Goal: Task Accomplishment & Management: Use online tool/utility

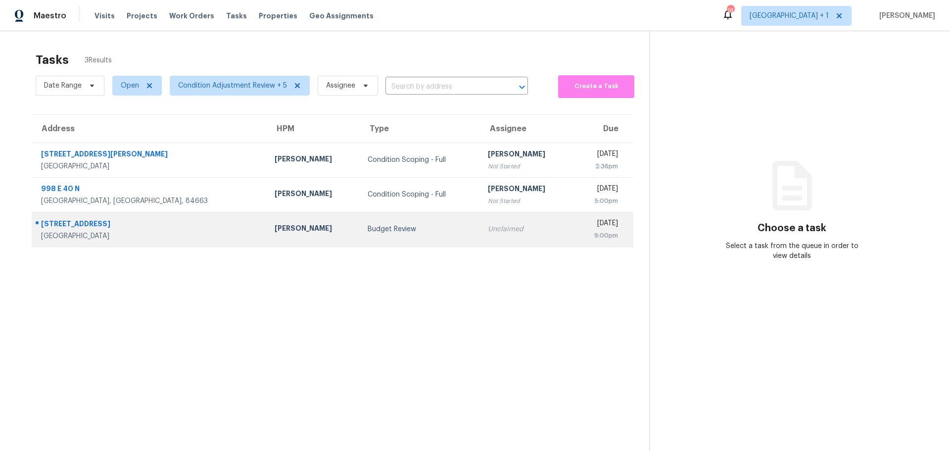
click at [360, 235] on td "Budget Review" at bounding box center [420, 229] width 120 height 35
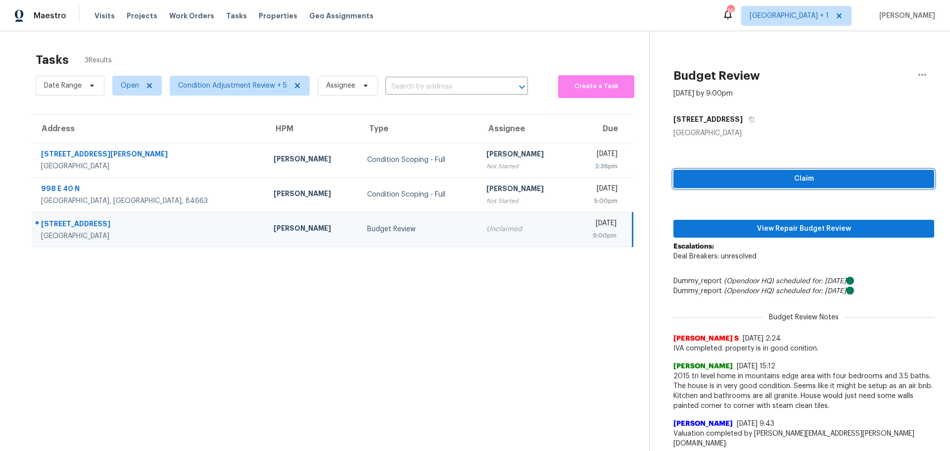
click at [755, 179] on span "Claim" at bounding box center [804, 179] width 245 height 12
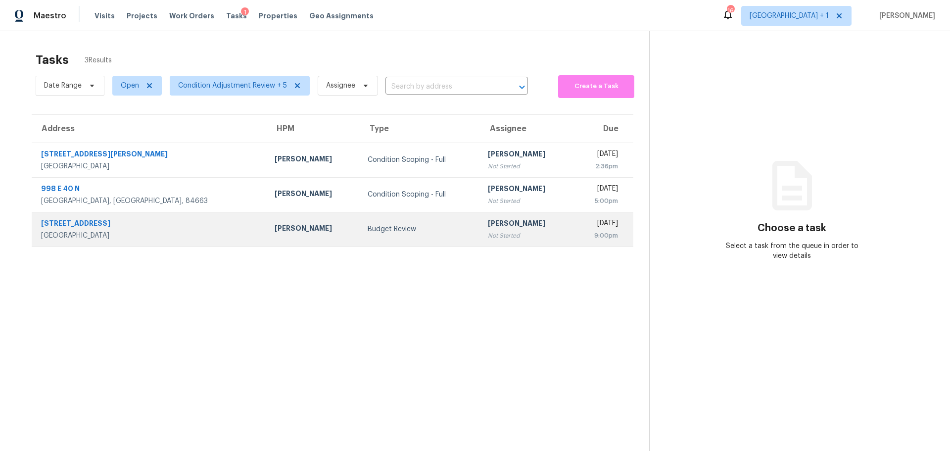
click at [368, 234] on div "Budget Review" at bounding box center [420, 229] width 104 height 10
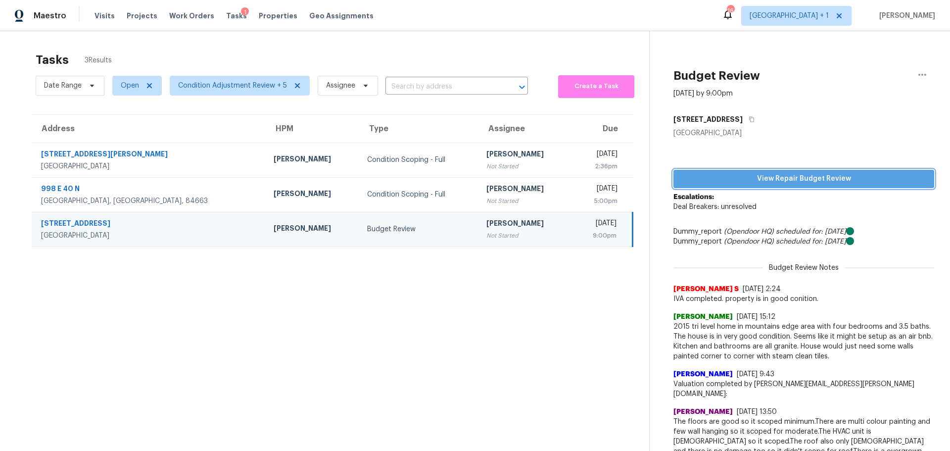
click at [769, 173] on span "View Repair Budget Review" at bounding box center [804, 179] width 245 height 12
click at [106, 14] on span "Visits" at bounding box center [105, 16] width 20 height 10
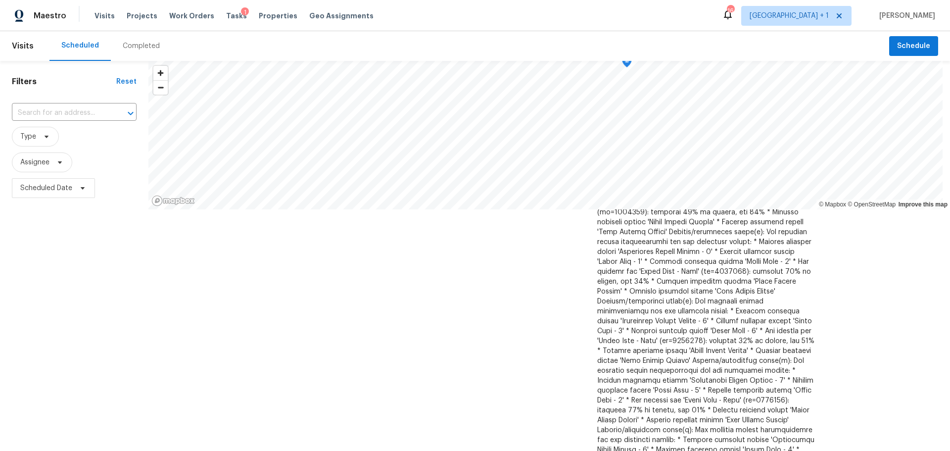
scroll to position [99, 0]
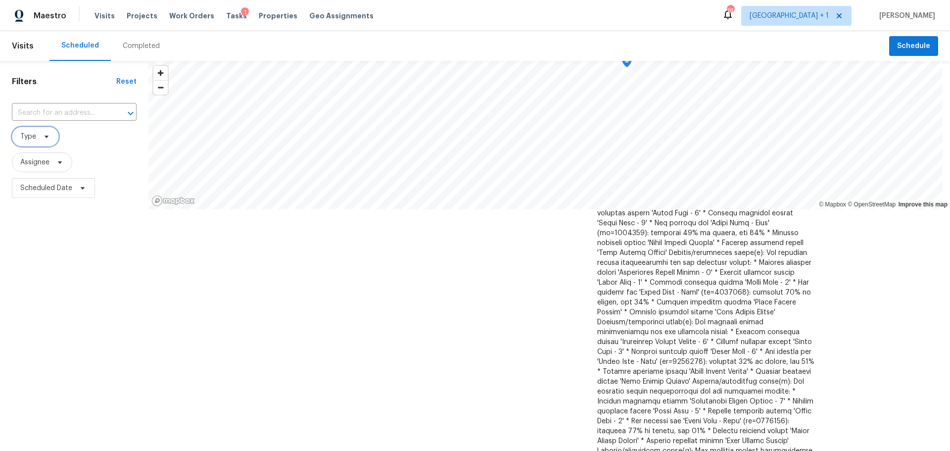
click at [32, 145] on span "Type" at bounding box center [35, 137] width 47 height 20
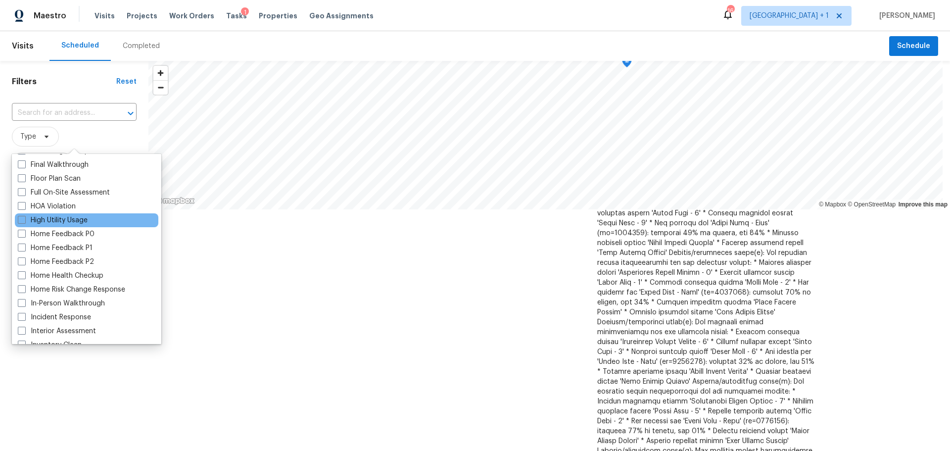
scroll to position [297, 0]
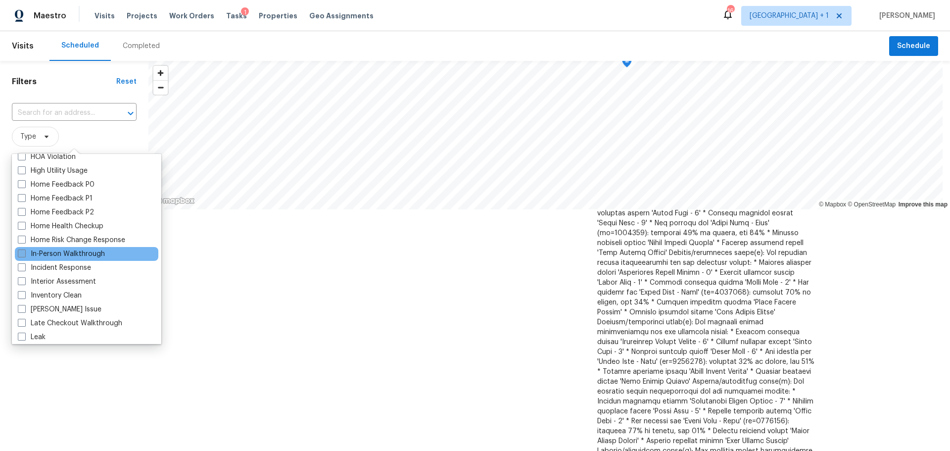
click at [39, 256] on label "In-Person Walkthrough" at bounding box center [61, 254] width 87 height 10
click at [24, 255] on input "In-Person Walkthrough" at bounding box center [21, 252] width 6 height 6
checkbox input "true"
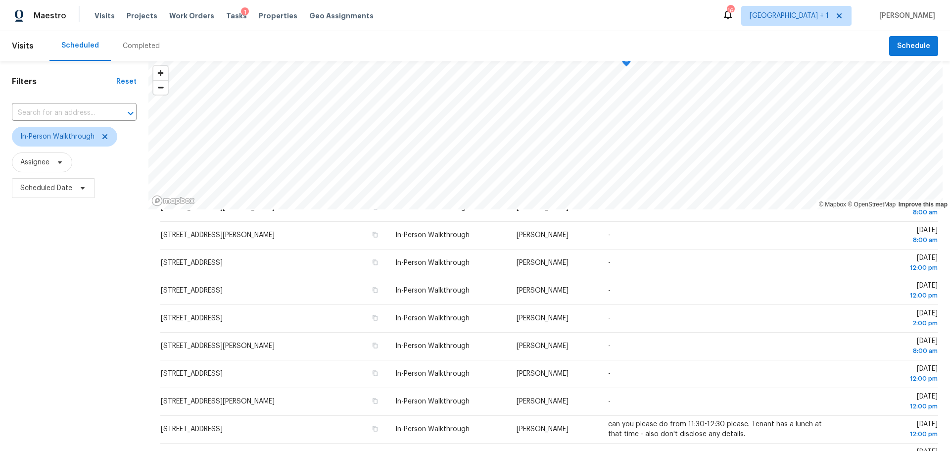
click at [64, 386] on div "Filters Reset ​ In-Person Walkthrough Assignee Scheduled Date" at bounding box center [74, 315] width 148 height 509
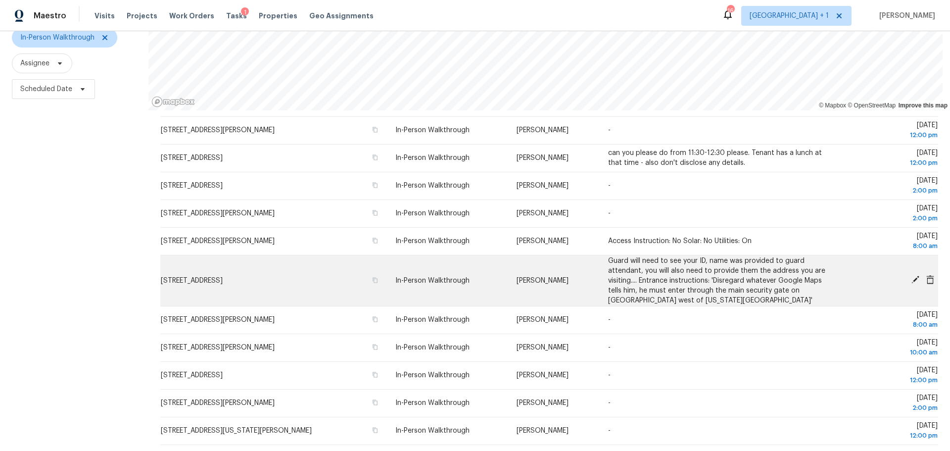
scroll to position [127, 0]
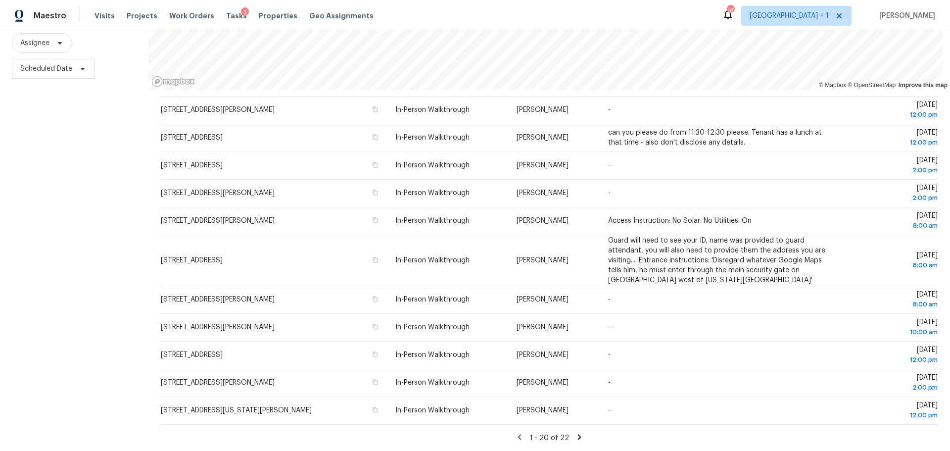
click at [575, 433] on icon at bounding box center [579, 437] width 9 height 9
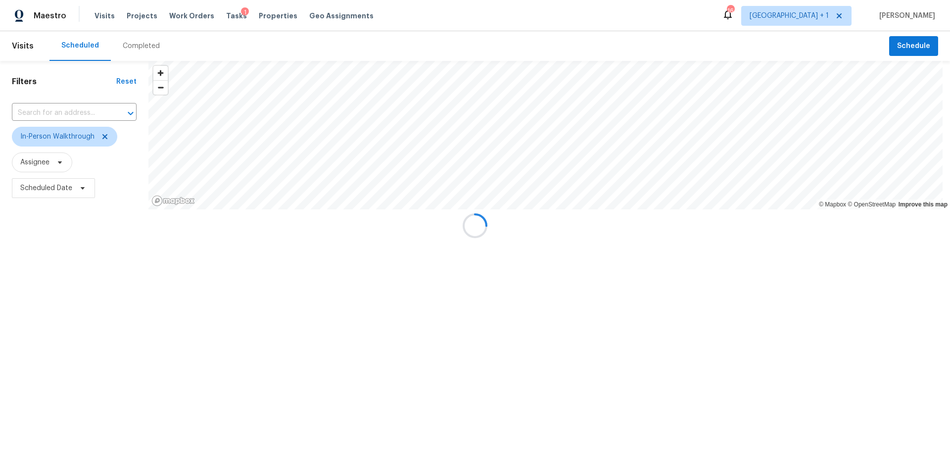
scroll to position [0, 0]
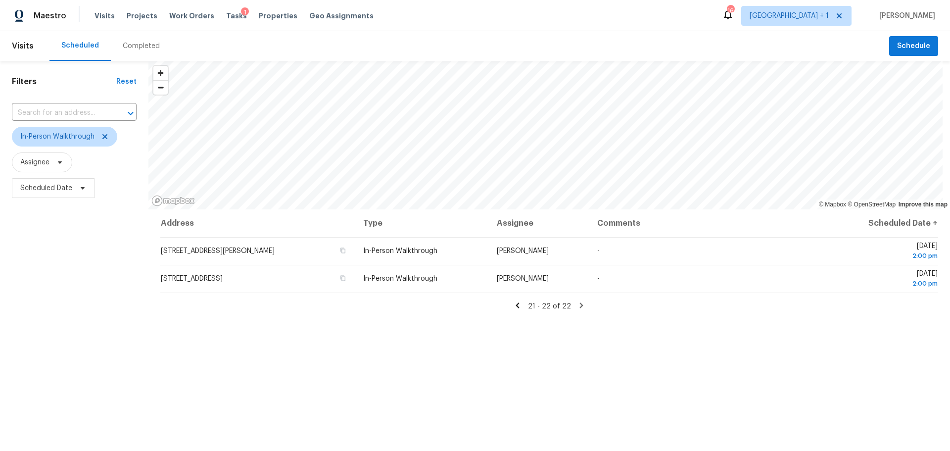
click at [516, 303] on icon at bounding box center [517, 304] width 3 height 5
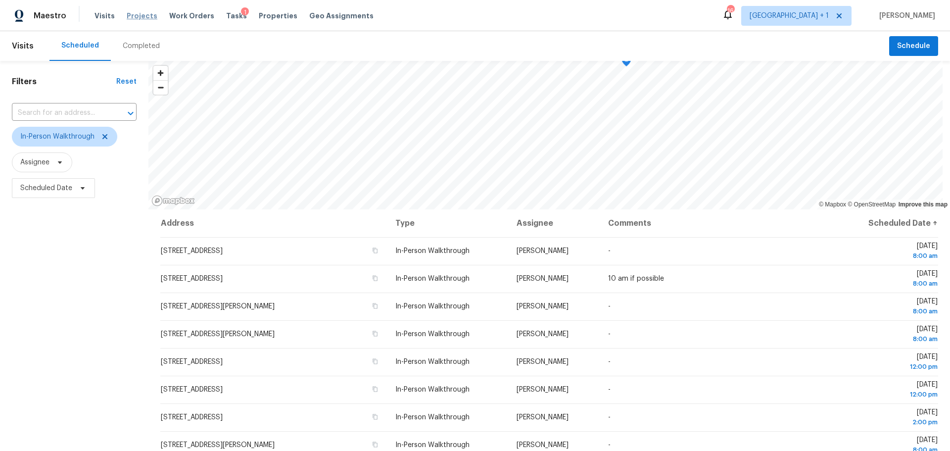
click at [145, 14] on span "Projects" at bounding box center [142, 16] width 31 height 10
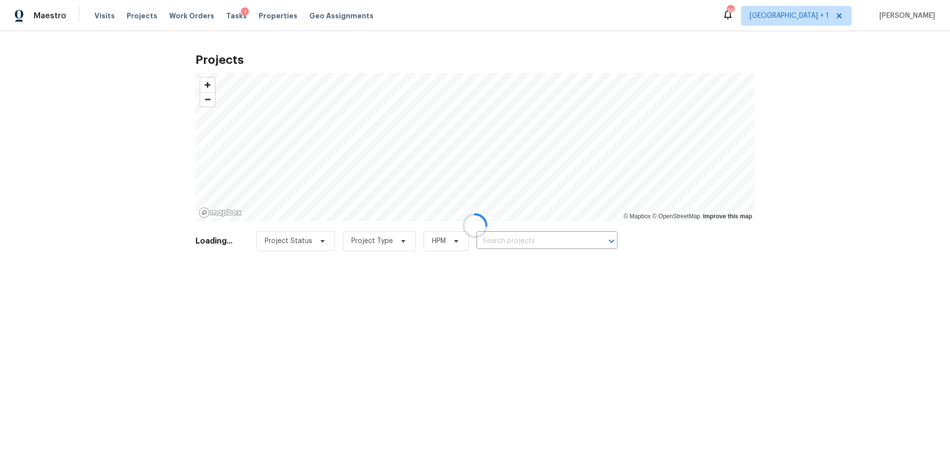
click at [262, 8] on div at bounding box center [475, 225] width 950 height 451
click at [257, 14] on div at bounding box center [475, 225] width 950 height 451
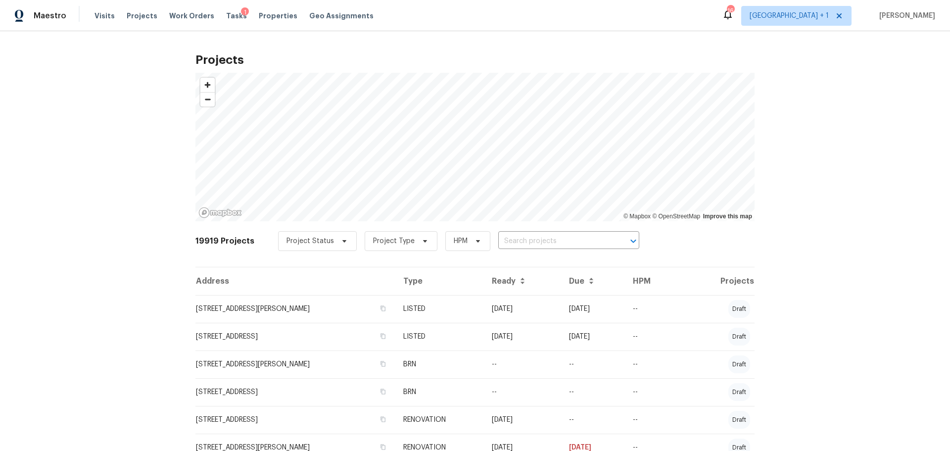
click at [259, 14] on span "Properties" at bounding box center [278, 16] width 39 height 10
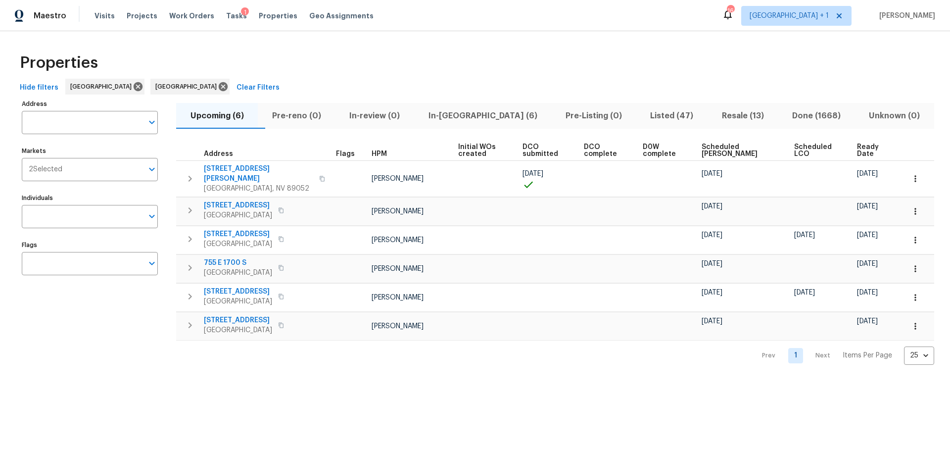
click at [857, 152] on span "Ready Date" at bounding box center [872, 151] width 31 height 14
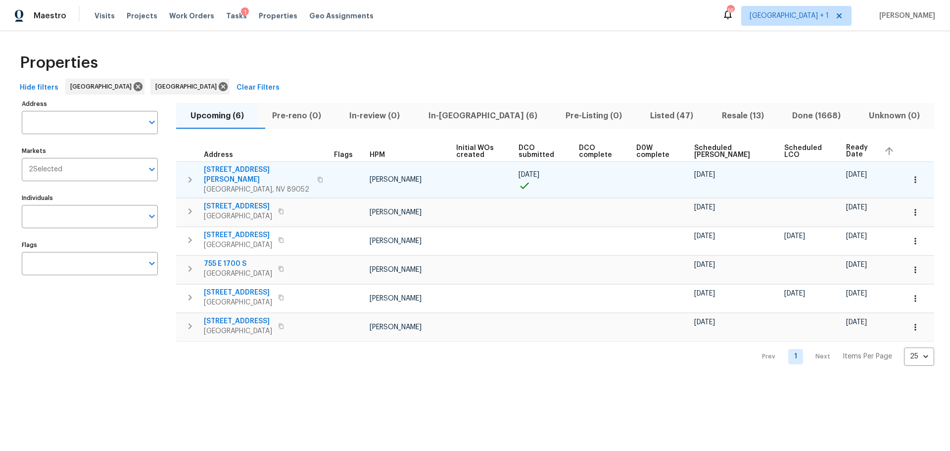
click at [240, 168] on span "3629 Via Messina" at bounding box center [257, 175] width 107 height 20
click at [233, 170] on span "3629 Via Messina" at bounding box center [257, 175] width 107 height 20
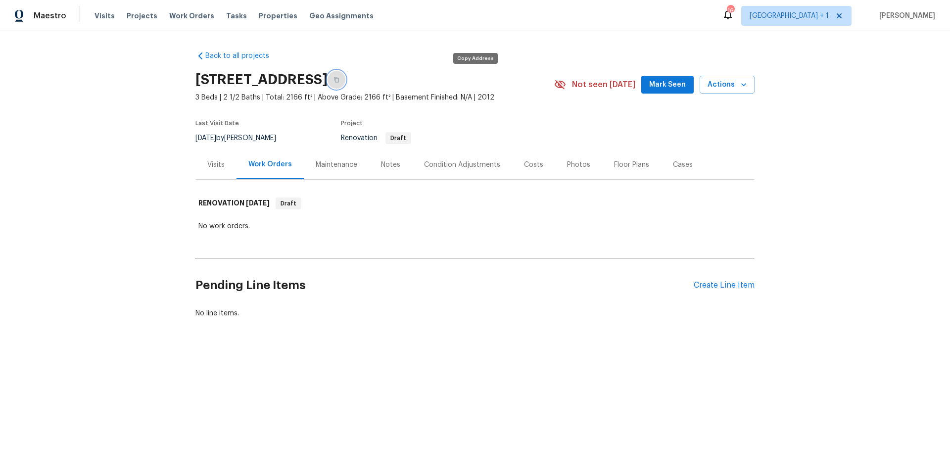
click at [346, 80] on button "button" at bounding box center [337, 80] width 18 height 18
click at [274, 17] on span "Properties" at bounding box center [278, 16] width 39 height 10
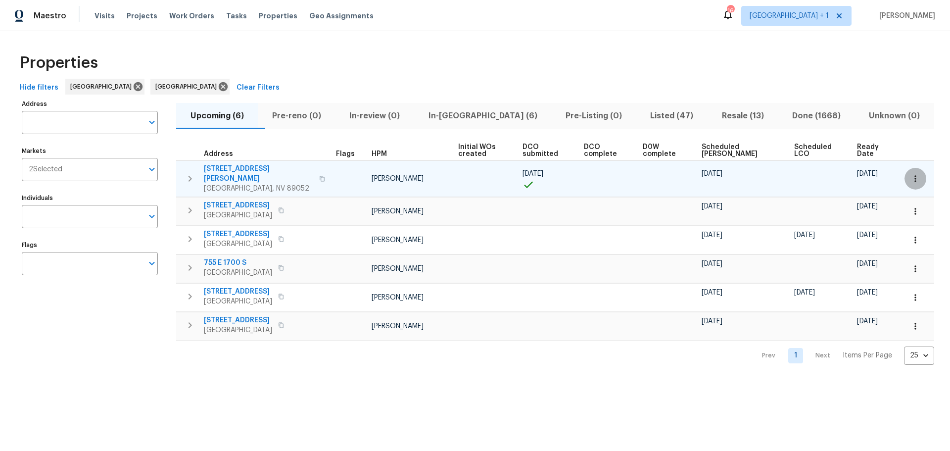
click at [911, 176] on icon "button" at bounding box center [916, 179] width 10 height 10
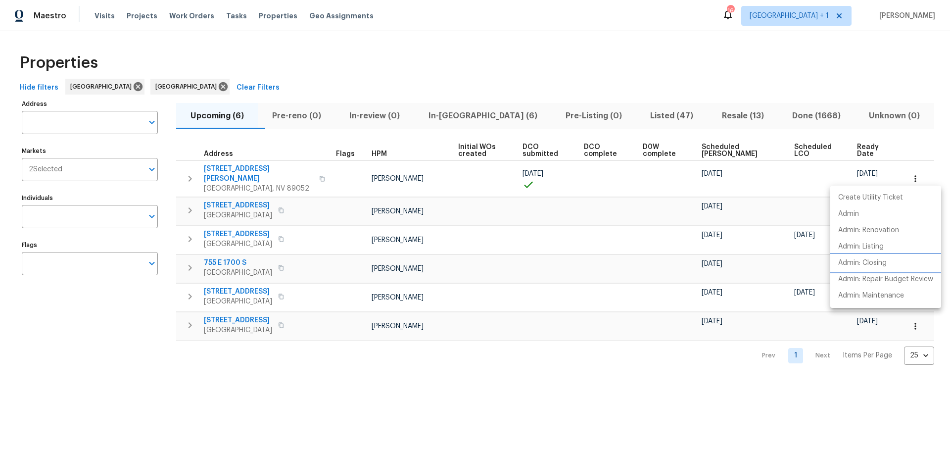
click at [889, 263] on li "Admin: Closing" at bounding box center [886, 263] width 111 height 16
click at [894, 277] on p "Admin: Repair Budget Review" at bounding box center [886, 279] width 95 height 10
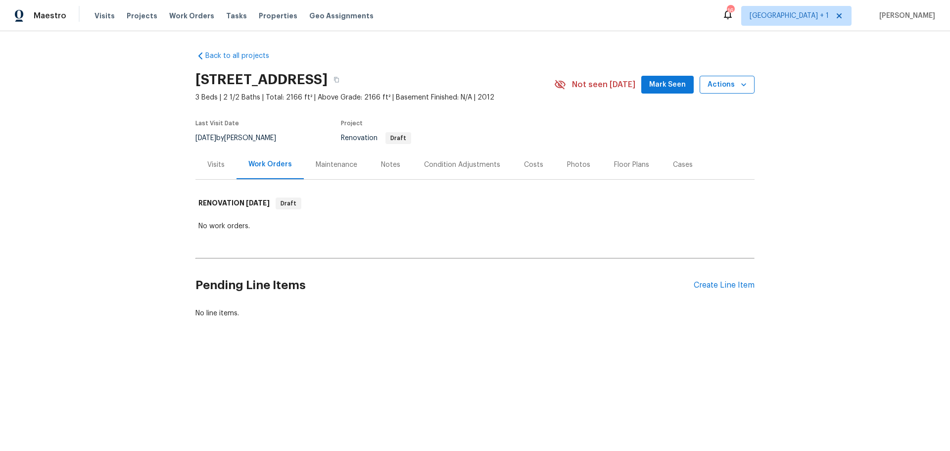
click at [715, 87] on span "Actions" at bounding box center [727, 85] width 39 height 12
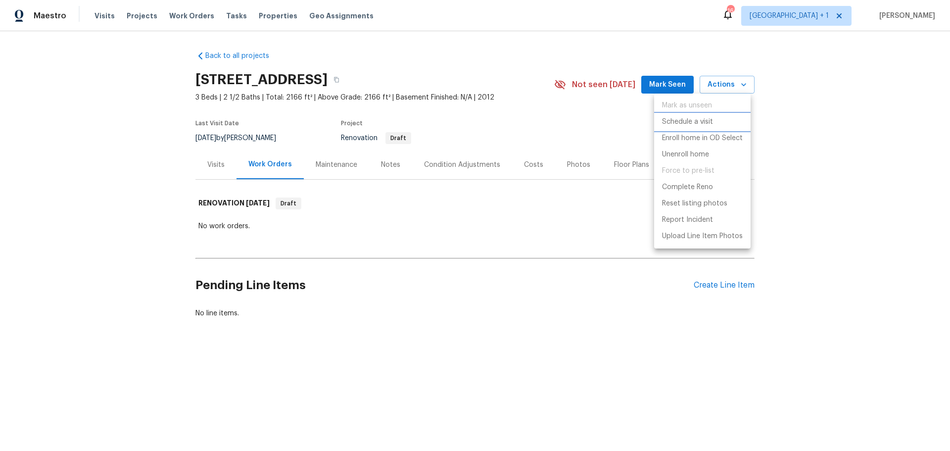
click at [702, 122] on p "Schedule a visit" at bounding box center [687, 122] width 51 height 10
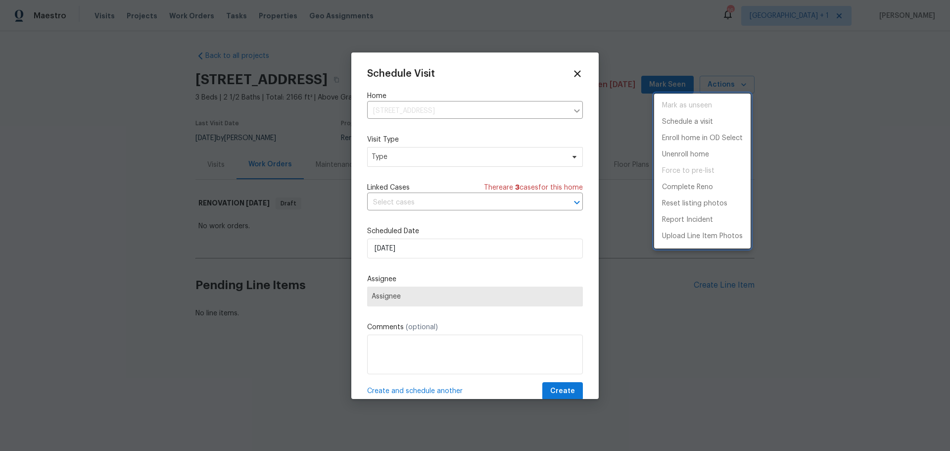
click at [504, 155] on div at bounding box center [475, 225] width 950 height 451
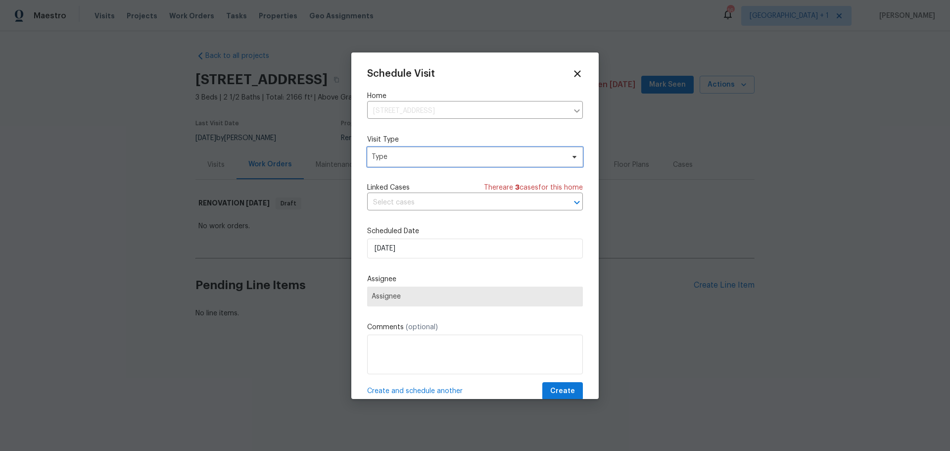
click at [489, 159] on span "Type" at bounding box center [468, 157] width 193 height 10
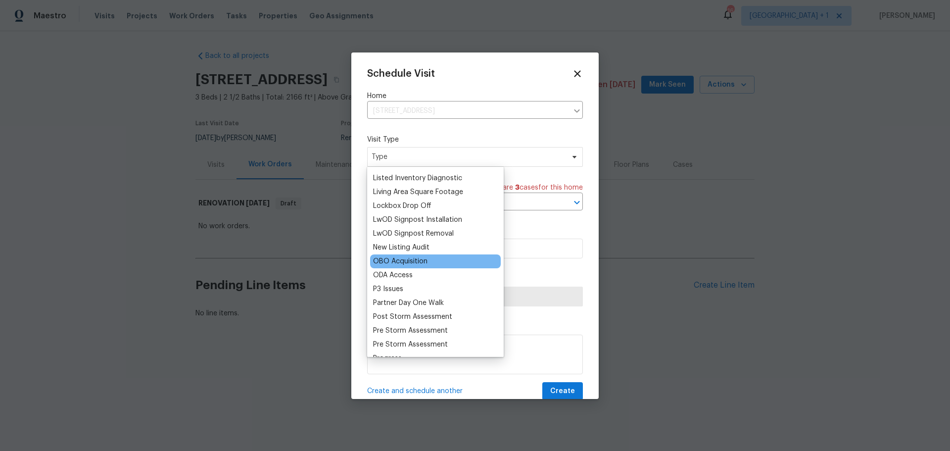
scroll to position [495, 0]
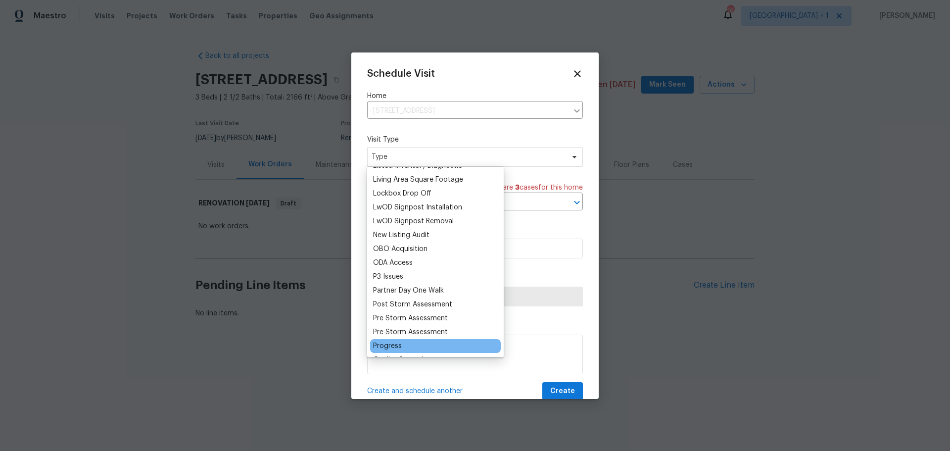
click at [457, 344] on div "Progress" at bounding box center [435, 346] width 131 height 14
click at [423, 346] on div "Progress" at bounding box center [435, 346] width 131 height 14
click at [394, 348] on div "Progress" at bounding box center [387, 346] width 29 height 10
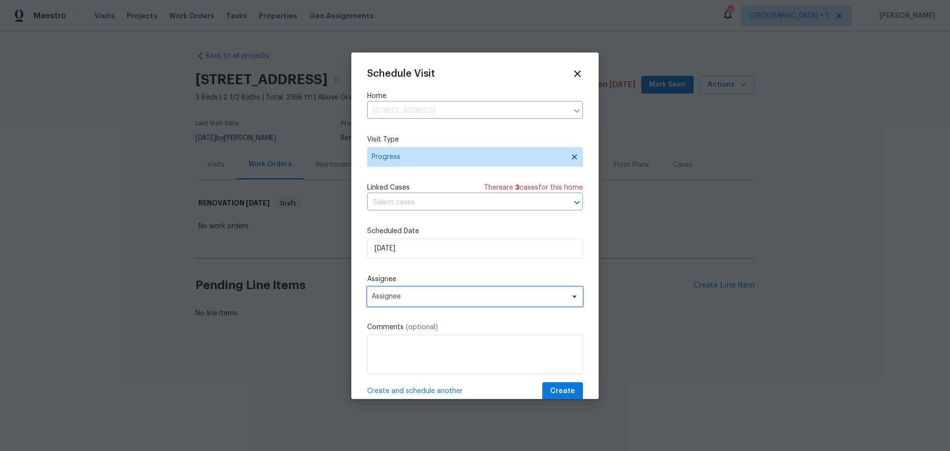
click at [388, 300] on span "Assignee" at bounding box center [469, 297] width 194 height 8
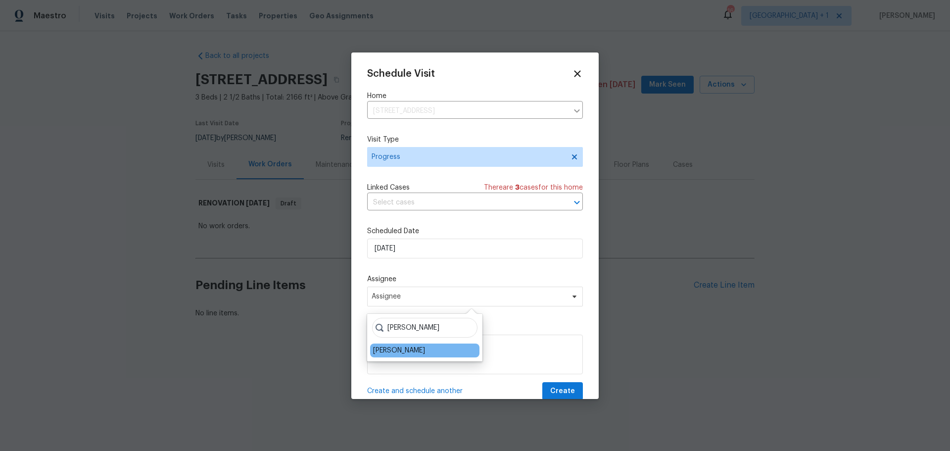
type input "[PERSON_NAME]"
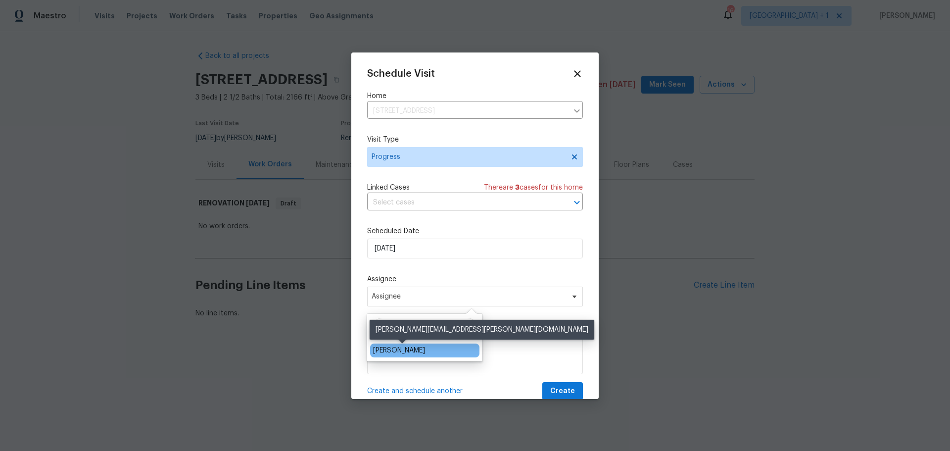
click at [398, 348] on div "[PERSON_NAME]" at bounding box center [399, 351] width 52 height 10
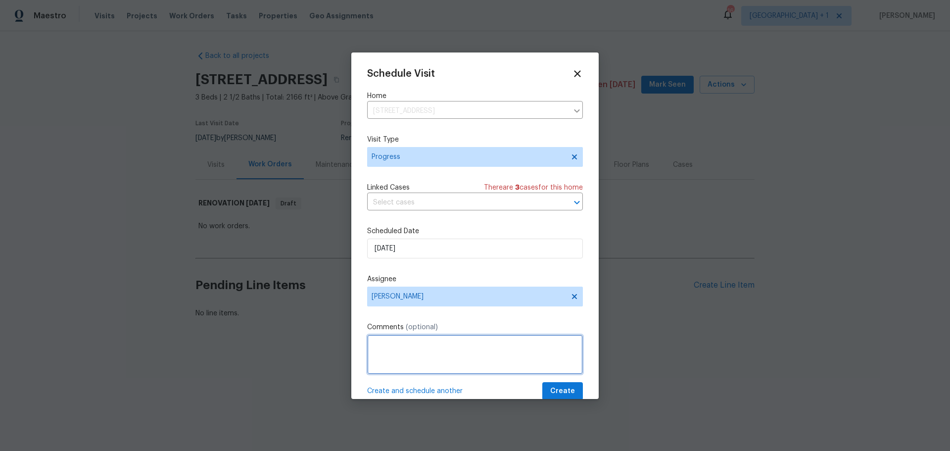
click at [398, 352] on textarea at bounding box center [475, 355] width 216 height 40
type textarea "ACM pre-DW1 walk"
click at [543, 391] on button "Create" at bounding box center [563, 391] width 41 height 18
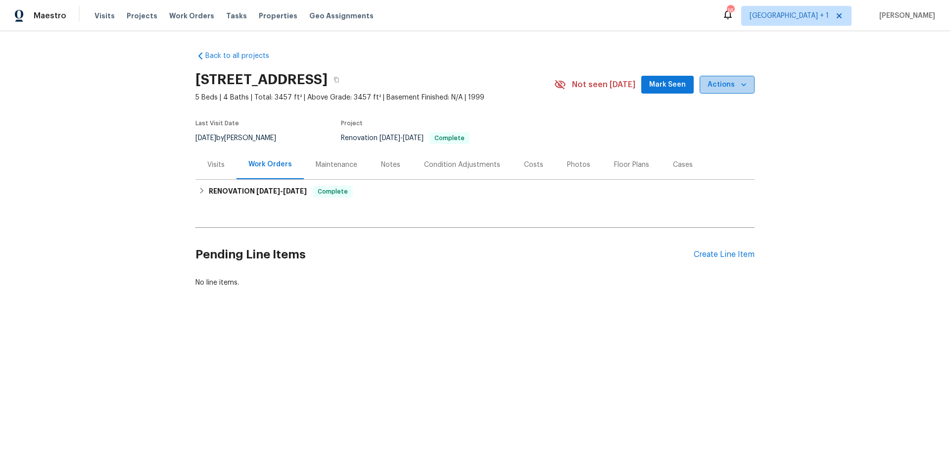
click at [733, 88] on span "Actions" at bounding box center [727, 85] width 39 height 12
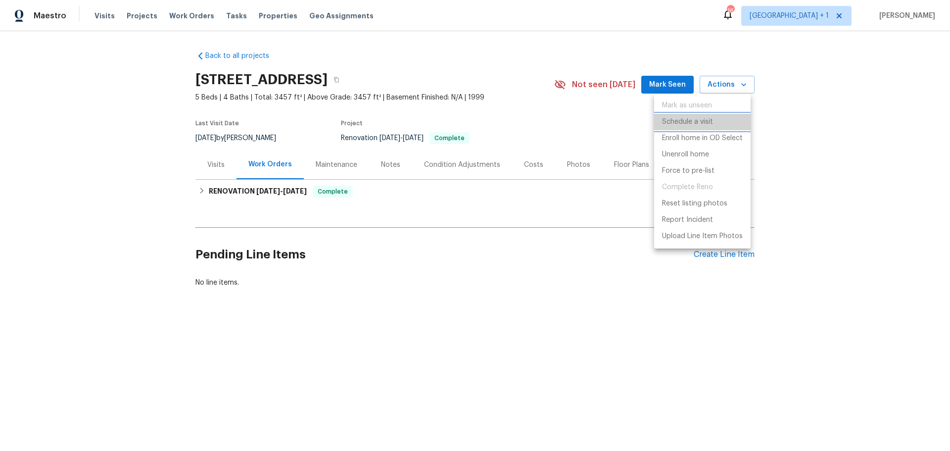
click at [714, 120] on li "Schedule a visit" at bounding box center [702, 122] width 97 height 16
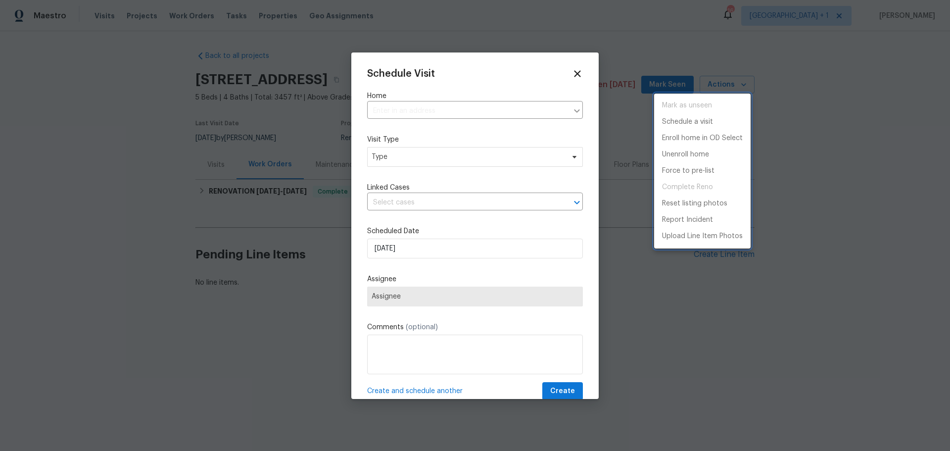
type input "[STREET_ADDRESS]"
click at [451, 250] on div at bounding box center [475, 225] width 950 height 451
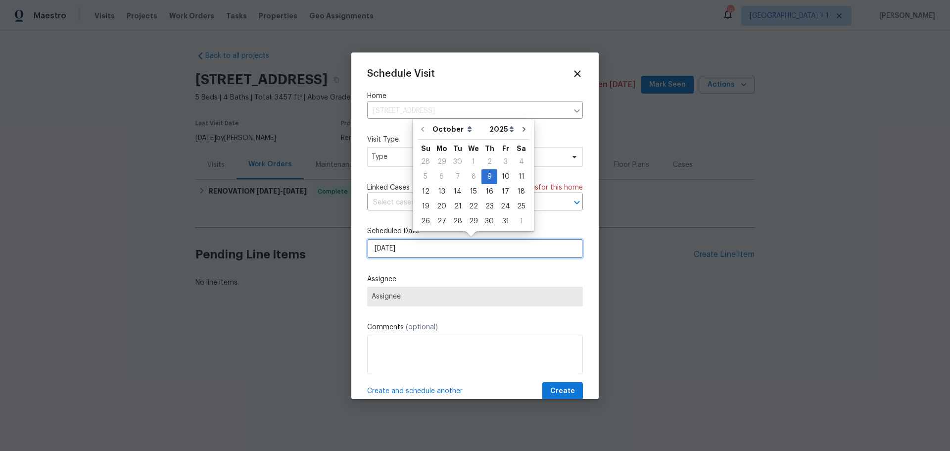
click at [451, 250] on input "[DATE]" at bounding box center [475, 249] width 216 height 20
click at [379, 149] on span "Type" at bounding box center [475, 157] width 216 height 20
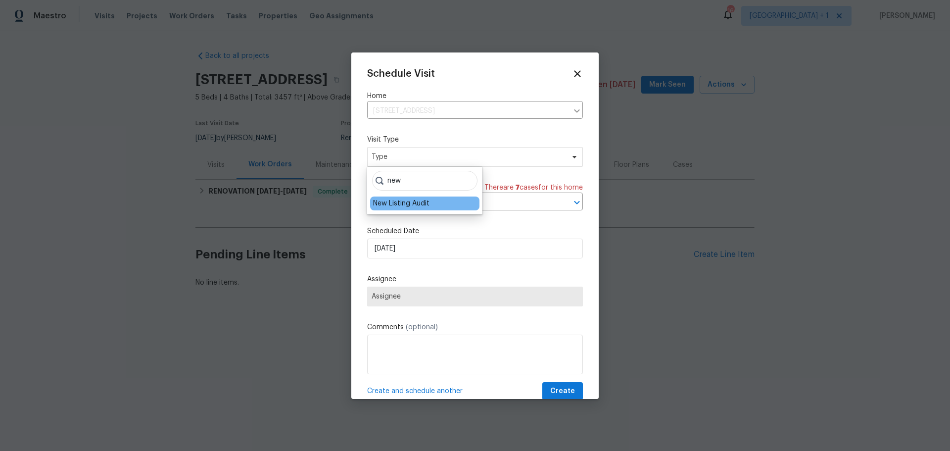
type input "new"
click at [396, 202] on div "New Listing Audit" at bounding box center [401, 203] width 56 height 10
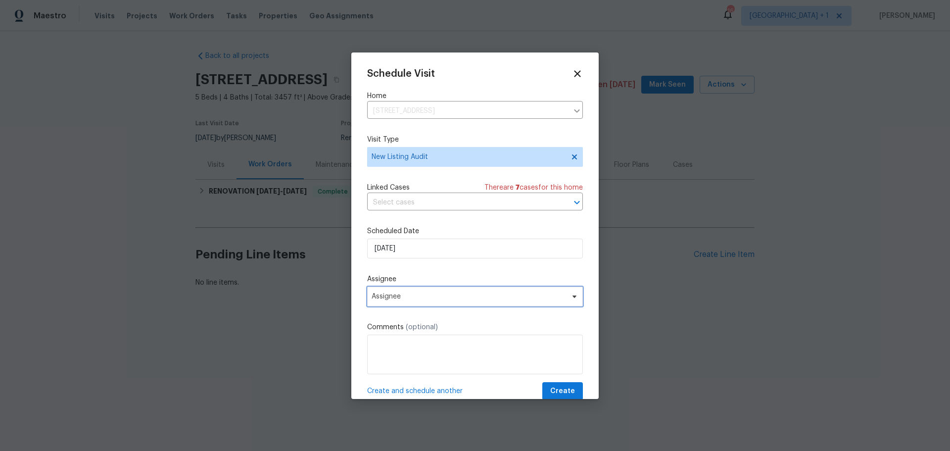
click at [413, 297] on span "Assignee" at bounding box center [469, 297] width 194 height 8
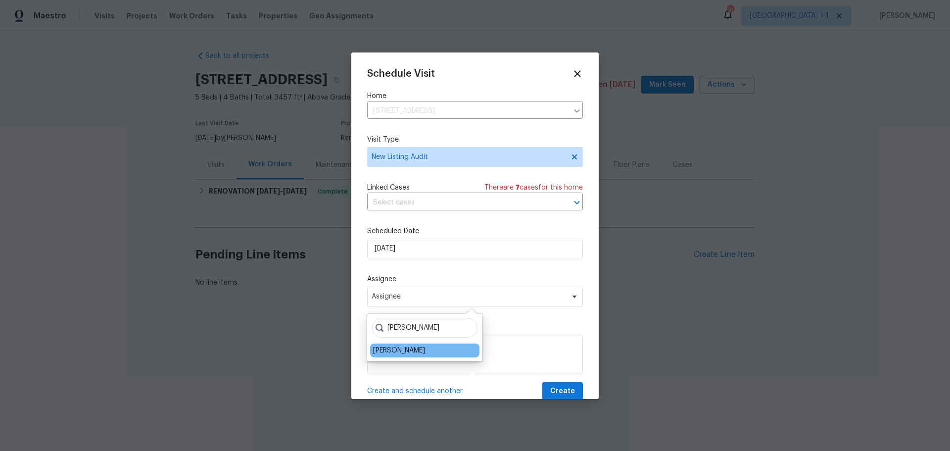
type input "[PERSON_NAME]"
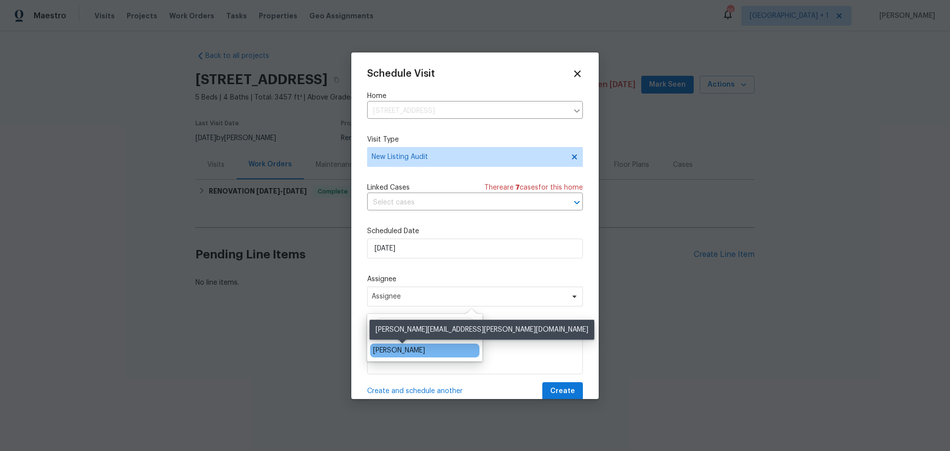
click at [410, 354] on div "[PERSON_NAME]" at bounding box center [399, 351] width 52 height 10
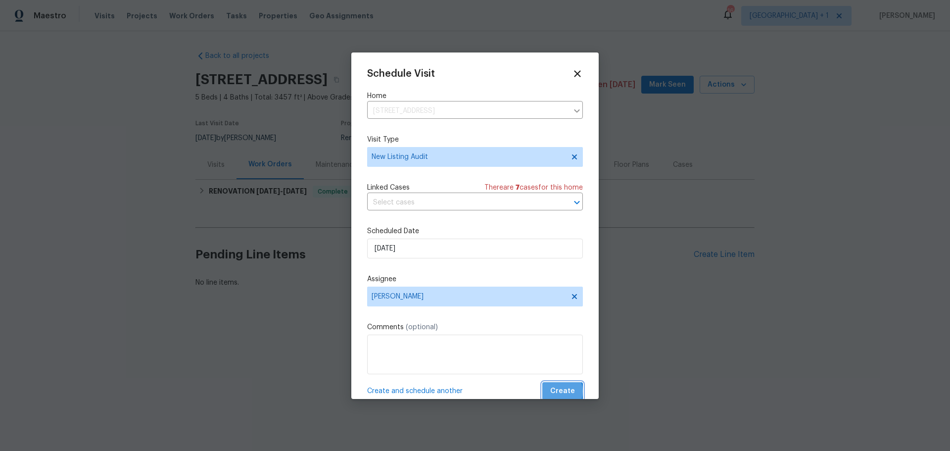
click at [550, 391] on span "Create" at bounding box center [562, 391] width 25 height 12
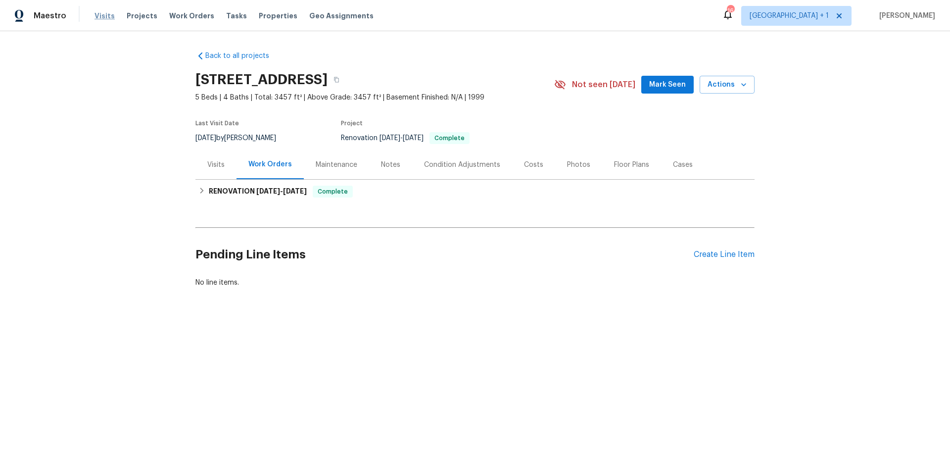
click at [99, 17] on span "Visits" at bounding box center [105, 16] width 20 height 10
